Goal: Task Accomplishment & Management: Use online tool/utility

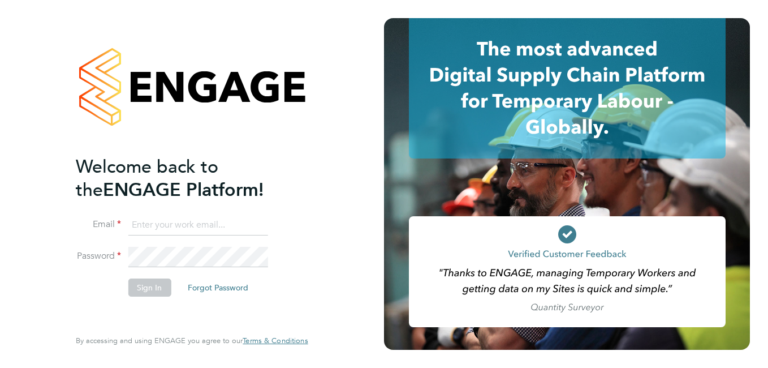
click at [233, 224] on input at bounding box center [198, 225] width 140 height 20
type input "anuja.mishra@hays.com"
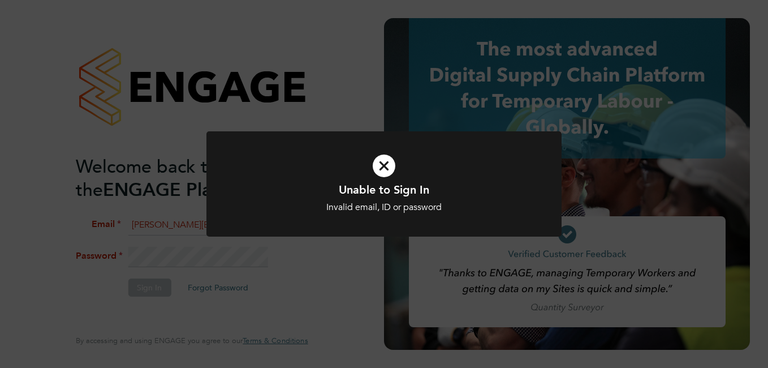
click at [387, 166] on icon at bounding box center [384, 166] width 294 height 44
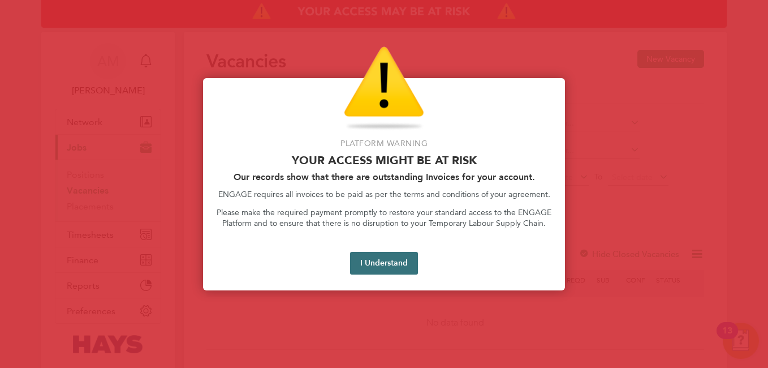
click at [401, 264] on button "I Understand" at bounding box center [384, 263] width 68 height 23
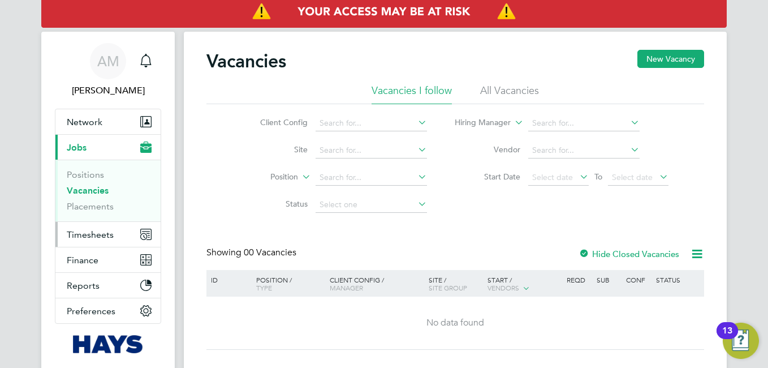
click at [78, 231] on span "Timesheets" at bounding box center [90, 234] width 47 height 11
click at [94, 234] on span "Timesheets" at bounding box center [90, 234] width 47 height 11
click at [88, 230] on span "Timesheets" at bounding box center [90, 234] width 47 height 11
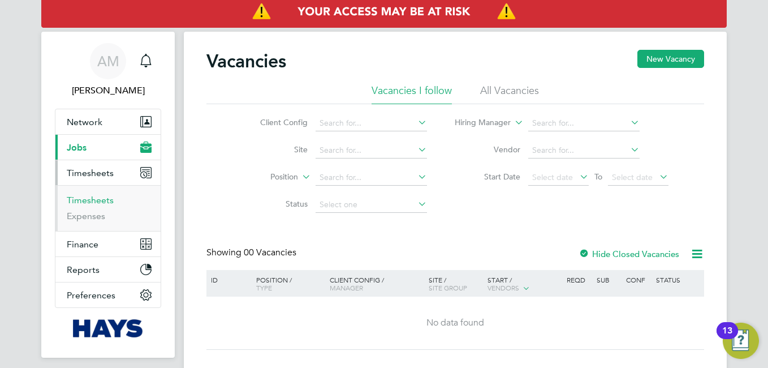
click at [103, 197] on link "Timesheets" at bounding box center [90, 200] width 47 height 11
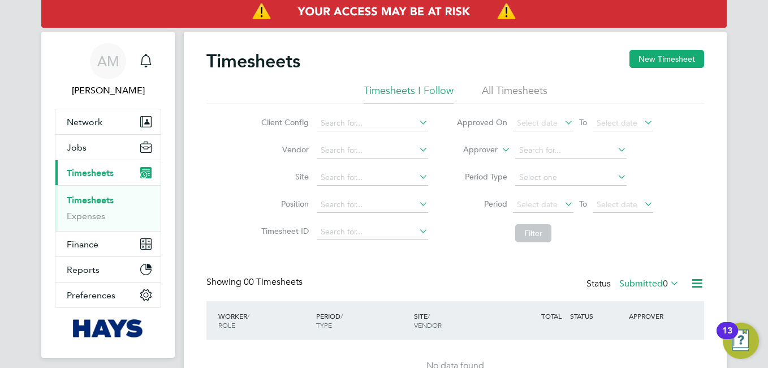
click at [509, 90] on li "All Timesheets" at bounding box center [515, 94] width 66 height 20
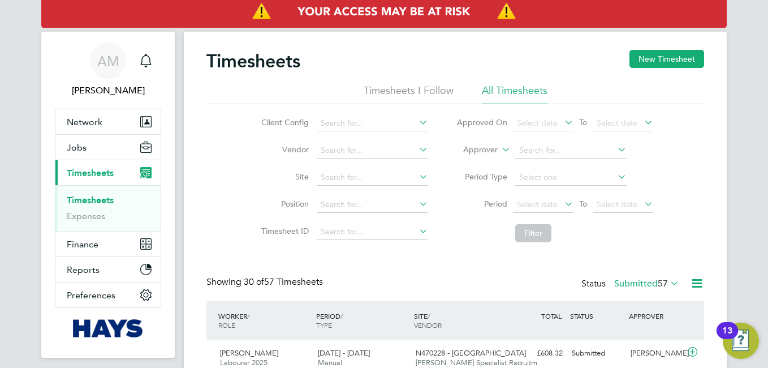
click at [562, 201] on icon at bounding box center [562, 204] width 0 height 16
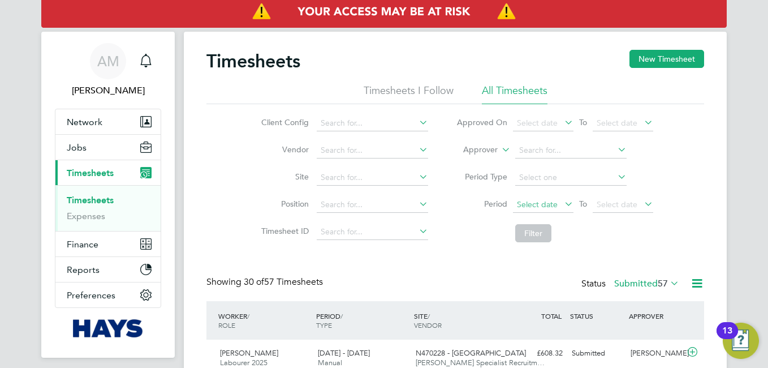
click at [560, 202] on span "Select date" at bounding box center [543, 204] width 61 height 15
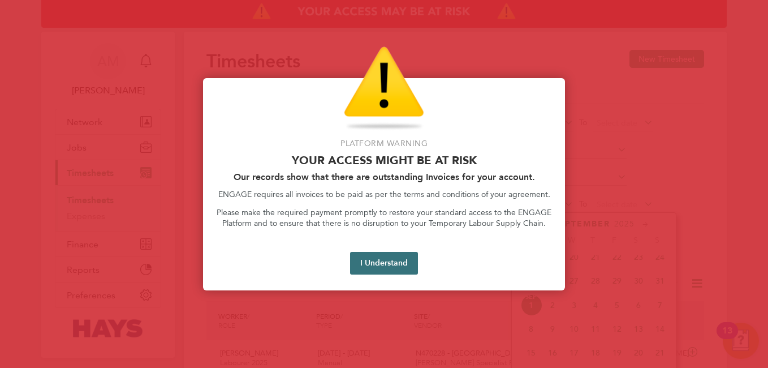
click at [403, 261] on button "I Understand" at bounding box center [384, 263] width 68 height 23
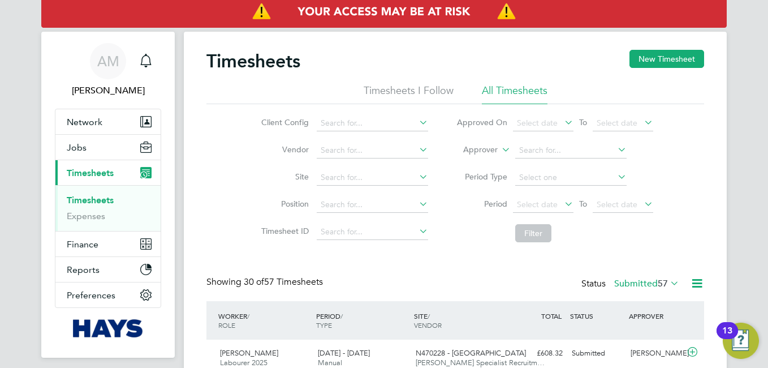
click at [562, 202] on icon at bounding box center [562, 204] width 0 height 16
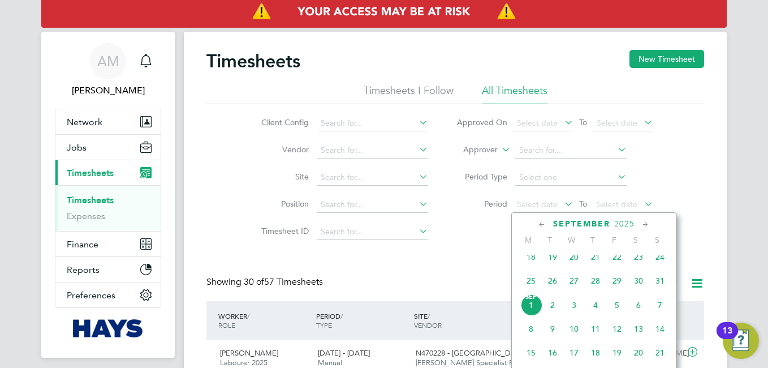
click at [660, 266] on span "24" at bounding box center [659, 256] width 21 height 21
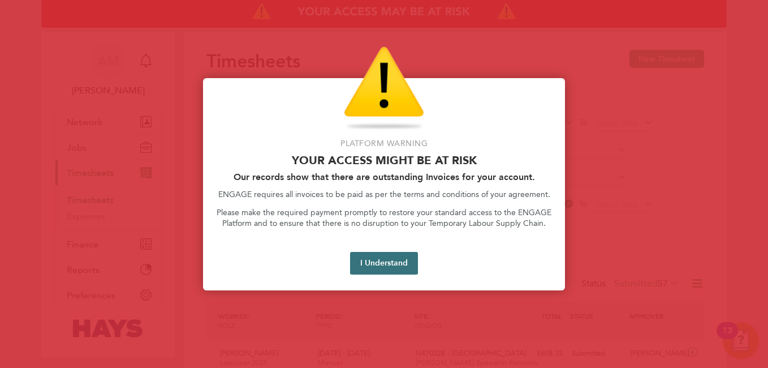
click at [390, 261] on button "I Understand" at bounding box center [384, 263] width 68 height 23
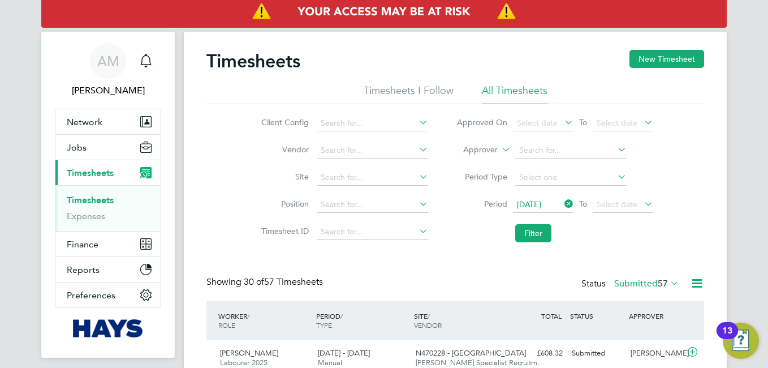
click at [562, 201] on icon at bounding box center [562, 204] width 0 height 16
click at [562, 202] on icon at bounding box center [562, 204] width 0 height 16
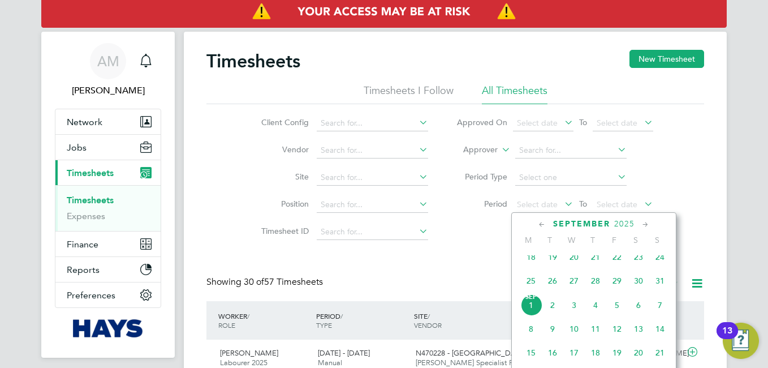
click at [634, 262] on span "23" at bounding box center [638, 256] width 21 height 21
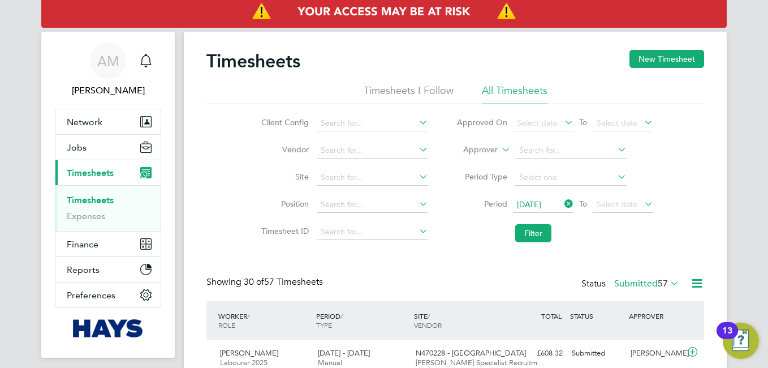
click at [642, 199] on icon at bounding box center [642, 204] width 0 height 16
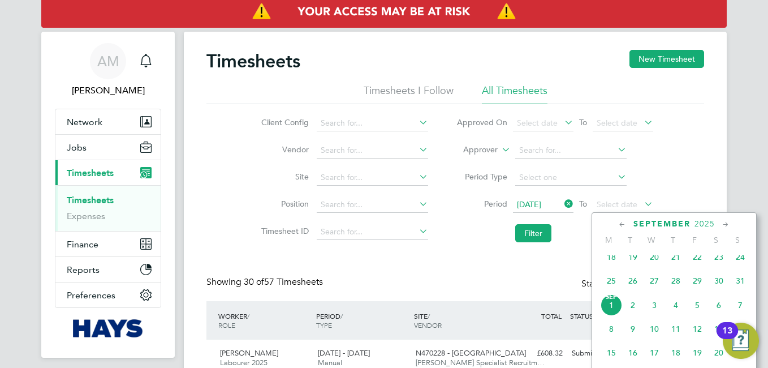
click at [695, 290] on span "29" at bounding box center [696, 280] width 21 height 21
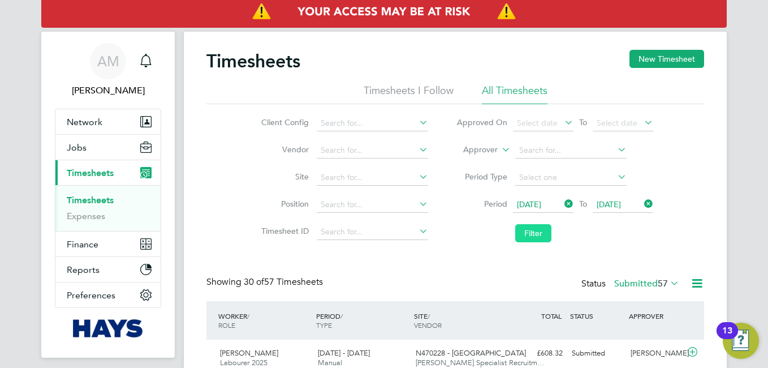
click at [531, 235] on button "Filter" at bounding box center [533, 233] width 36 height 18
click at [698, 286] on icon at bounding box center [697, 283] width 14 height 14
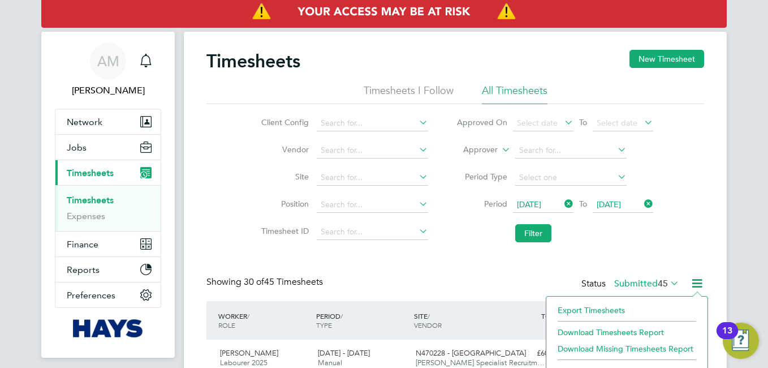
click at [628, 328] on li "Download Timesheets Report" at bounding box center [627, 332] width 150 height 16
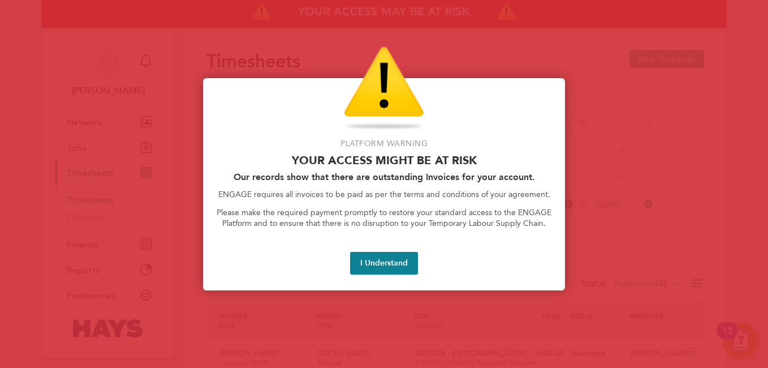
click at [400, 263] on button "I Understand" at bounding box center [384, 263] width 68 height 23
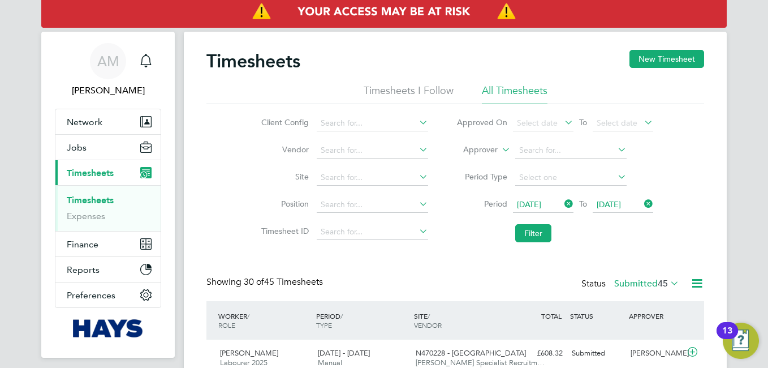
click at [634, 248] on li "Filter" at bounding box center [554, 232] width 225 height 29
